Goal: Find specific fact: Find specific fact

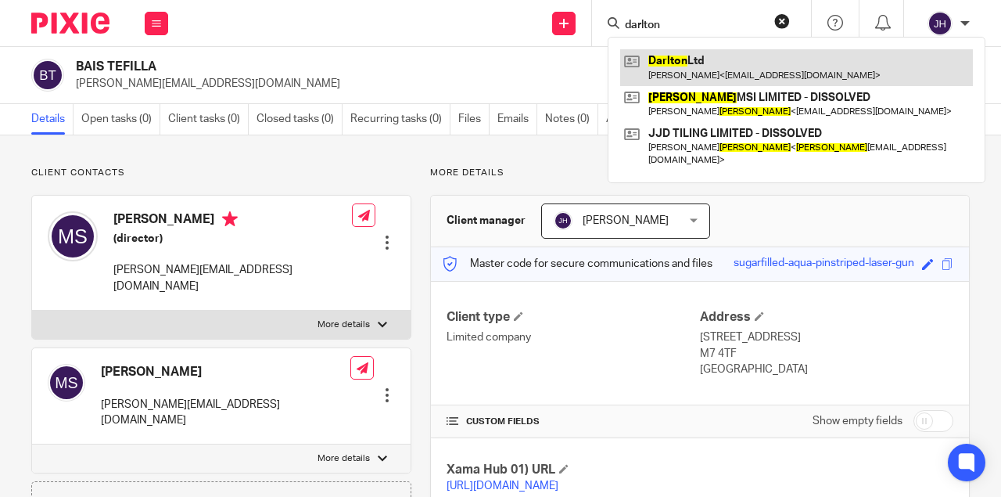
type input "darlton"
click at [729, 77] on link at bounding box center [796, 67] width 353 height 36
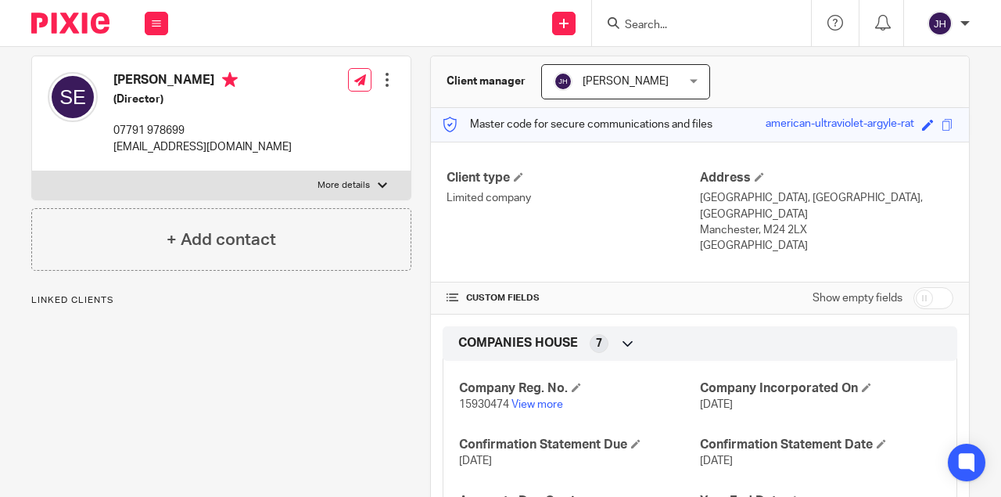
scroll to position [260, 0]
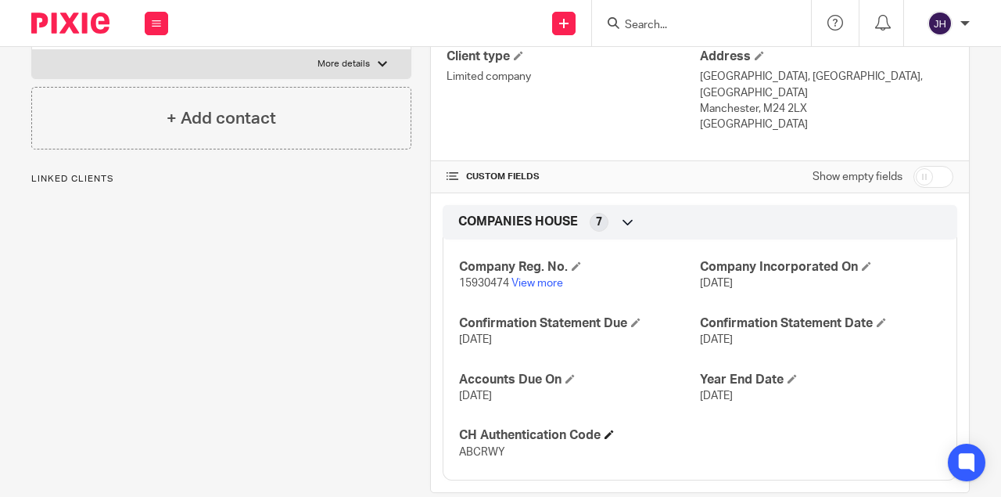
click at [480, 427] on h4 "CH Authentication Code" at bounding box center [579, 435] width 241 height 16
click at [478, 447] on span "ABCRWY" at bounding box center [482, 452] width 46 height 11
copy span "ABCRWY"
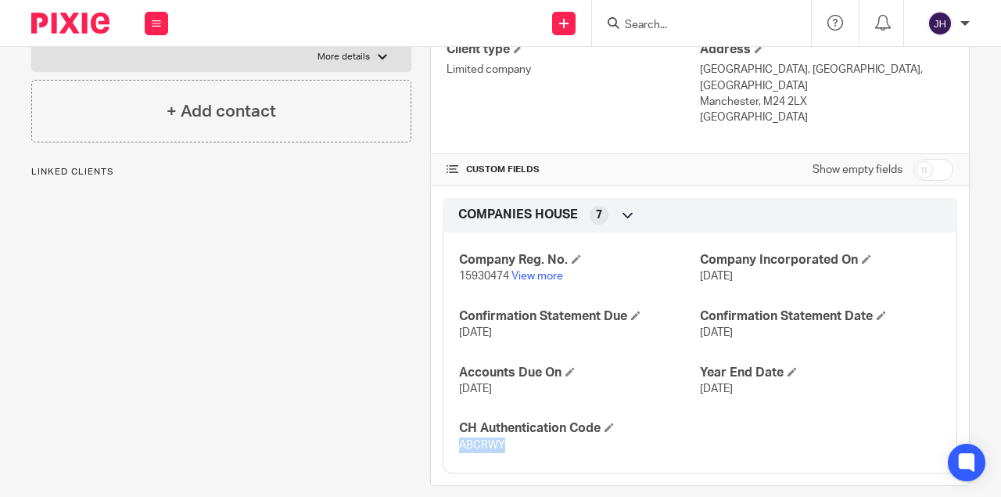
scroll to position [270, 0]
